Goal: Task Accomplishment & Management: Use online tool/utility

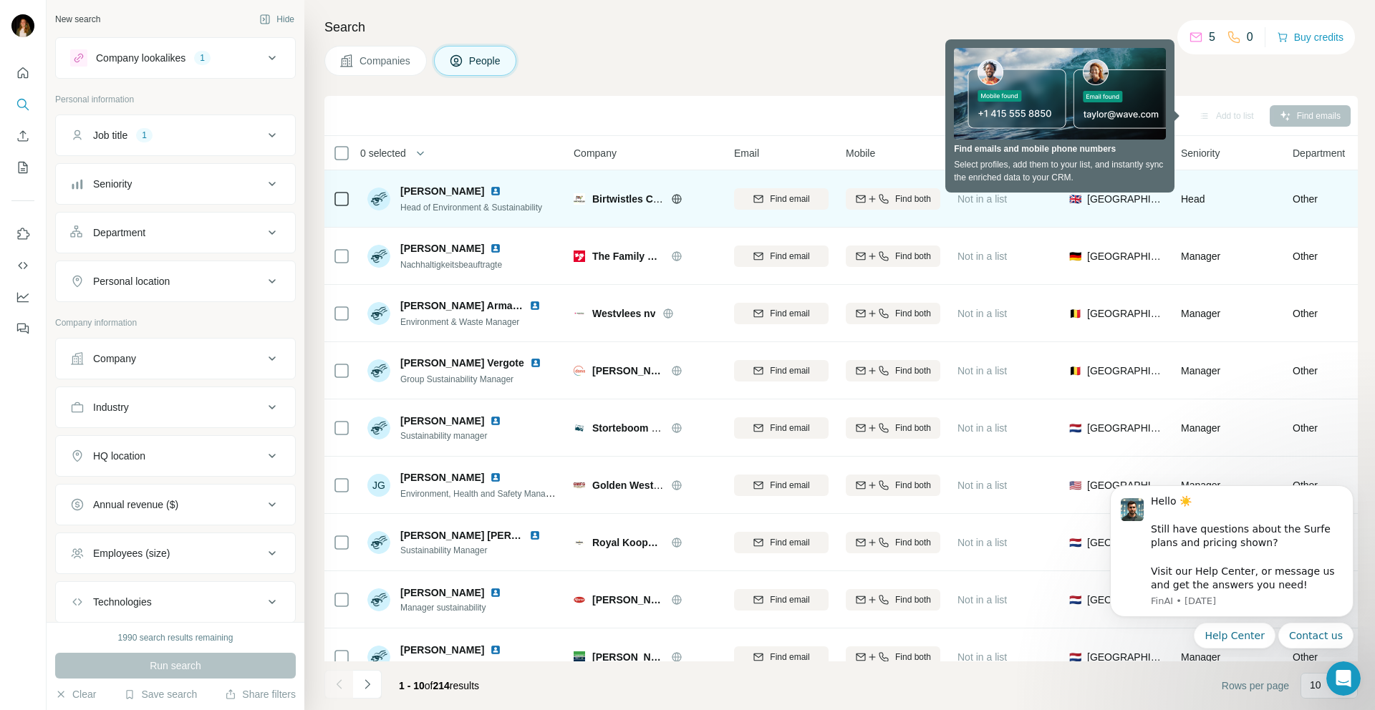
click at [349, 200] on icon at bounding box center [341, 198] width 17 height 17
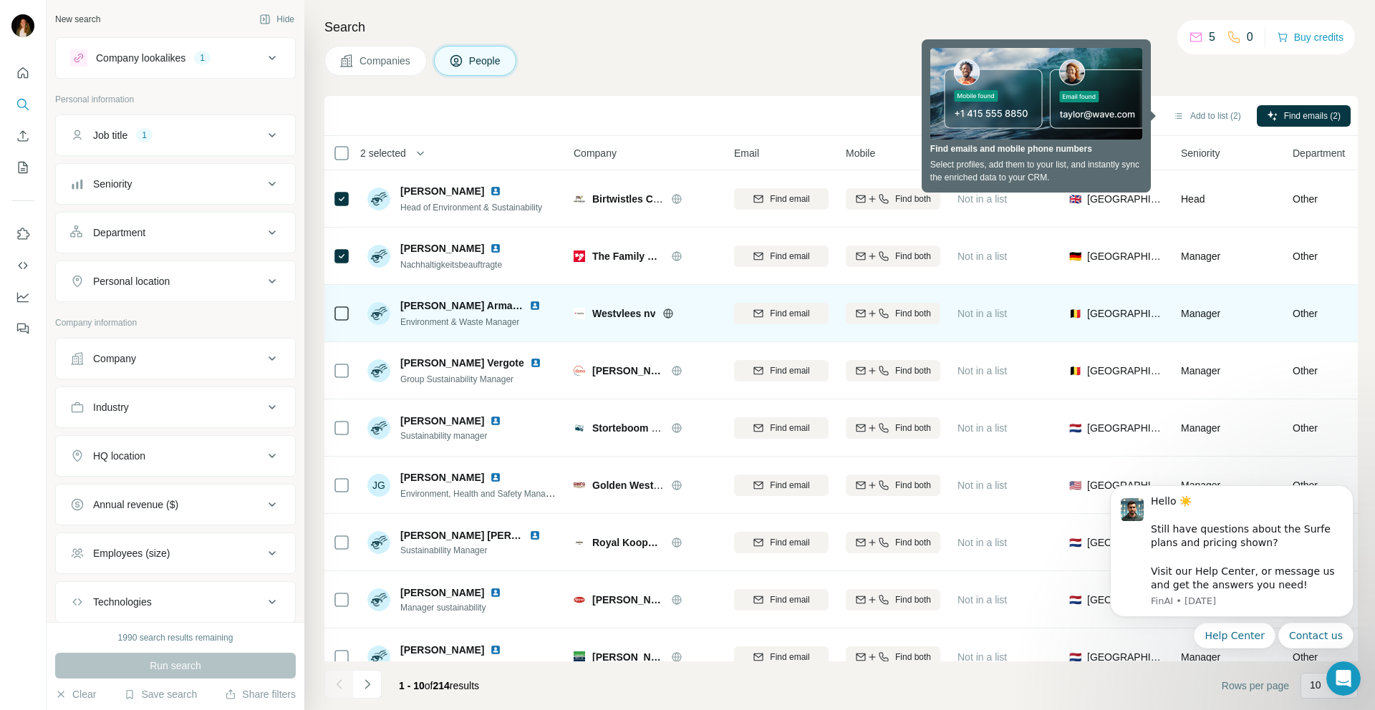
click at [337, 305] on icon at bounding box center [341, 313] width 17 height 17
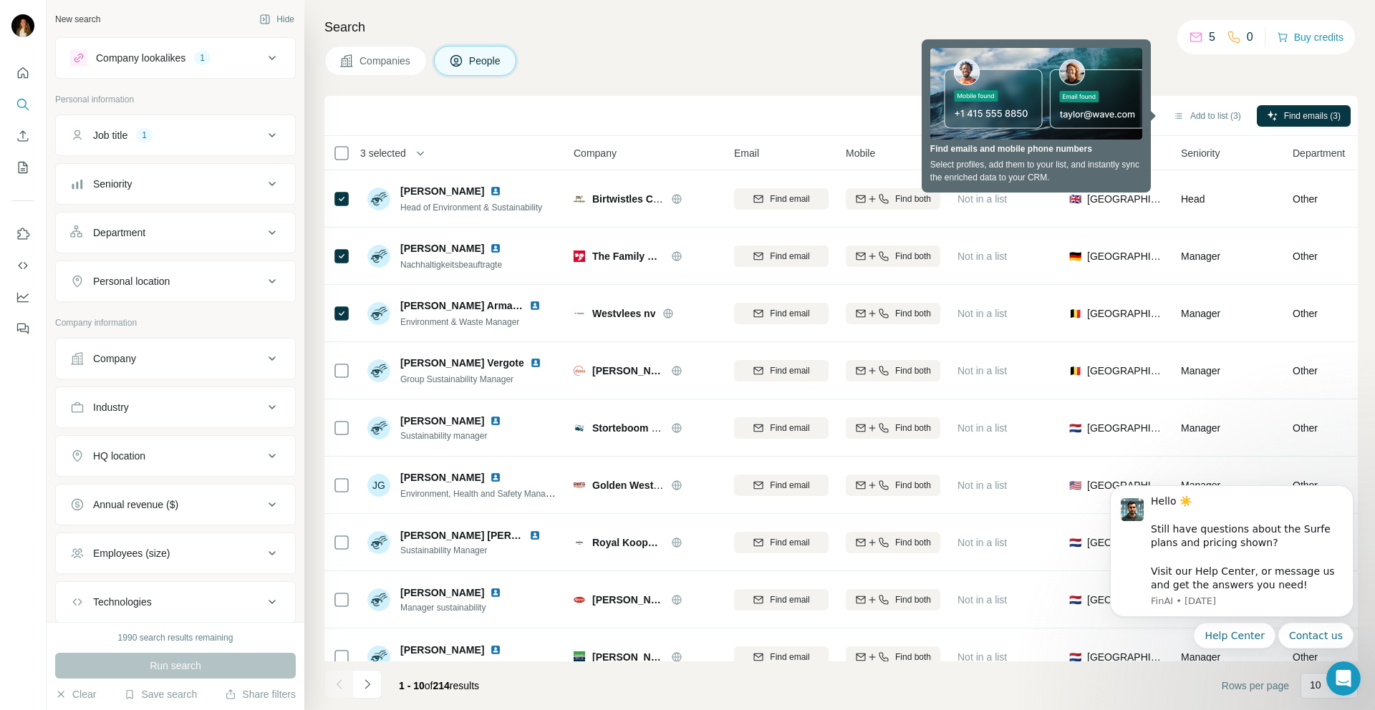
click at [824, 72] on div "Companies People" at bounding box center [840, 61] width 1033 height 30
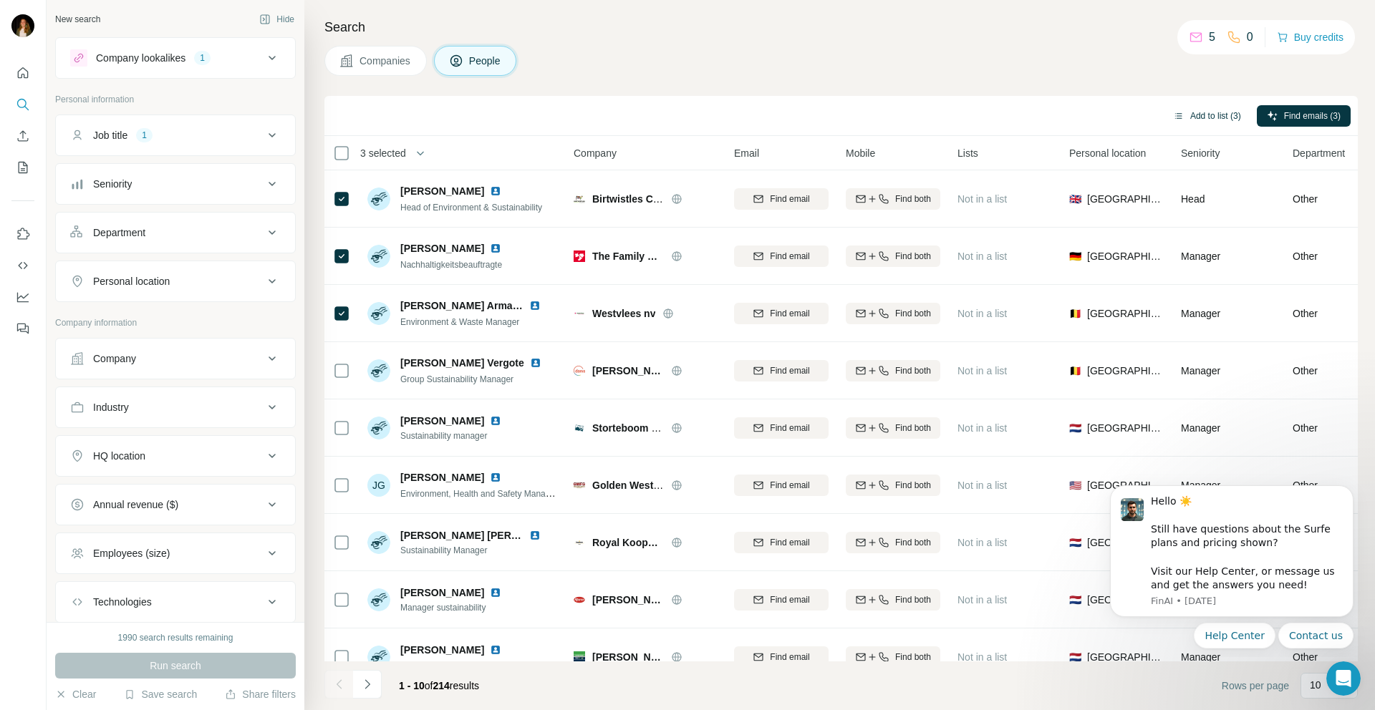
click at [1226, 114] on button "Add to list (3)" at bounding box center [1207, 115] width 88 height 21
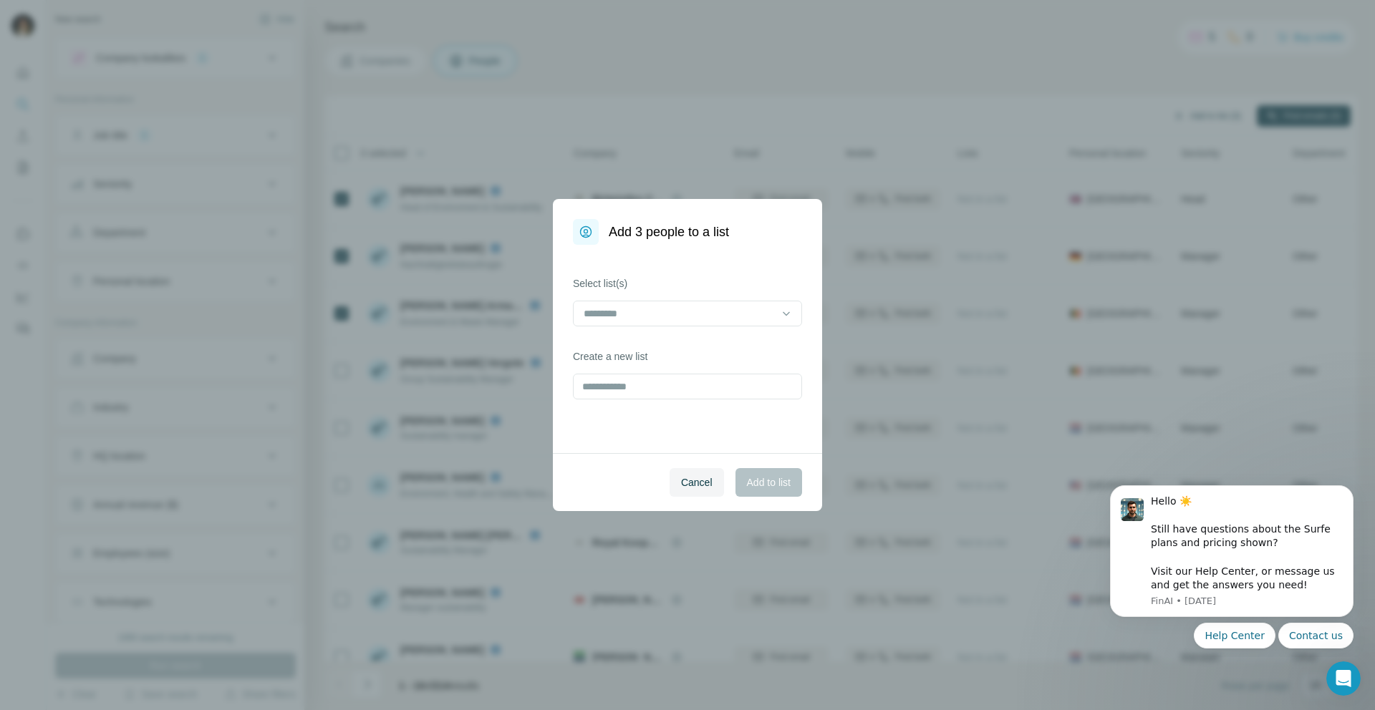
click at [1216, 115] on div "Add 3 people to a list Select list(s) Create a new list Cancel Add to list" at bounding box center [687, 355] width 1375 height 710
click at [729, 313] on input at bounding box center [678, 314] width 193 height 16
click at [758, 271] on div "Select list(s) Create a new list" at bounding box center [687, 349] width 269 height 208
click at [718, 374] on input "text" at bounding box center [687, 387] width 229 height 26
click at [701, 493] on button "Cancel" at bounding box center [696, 482] width 54 height 29
